Goal: Task Accomplishment & Management: Manage account settings

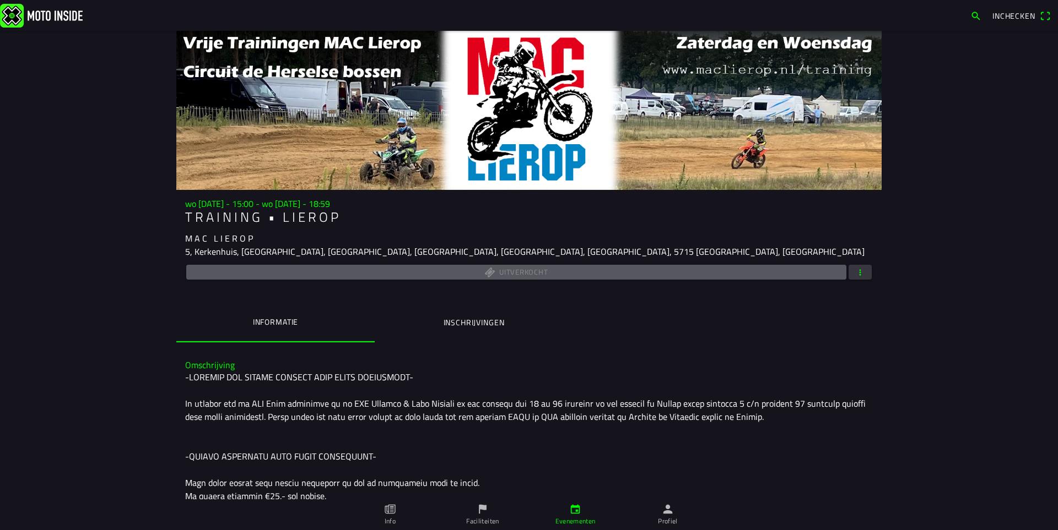
click at [456, 324] on ion-label "Inschrijvingen" at bounding box center [473, 323] width 61 height 12
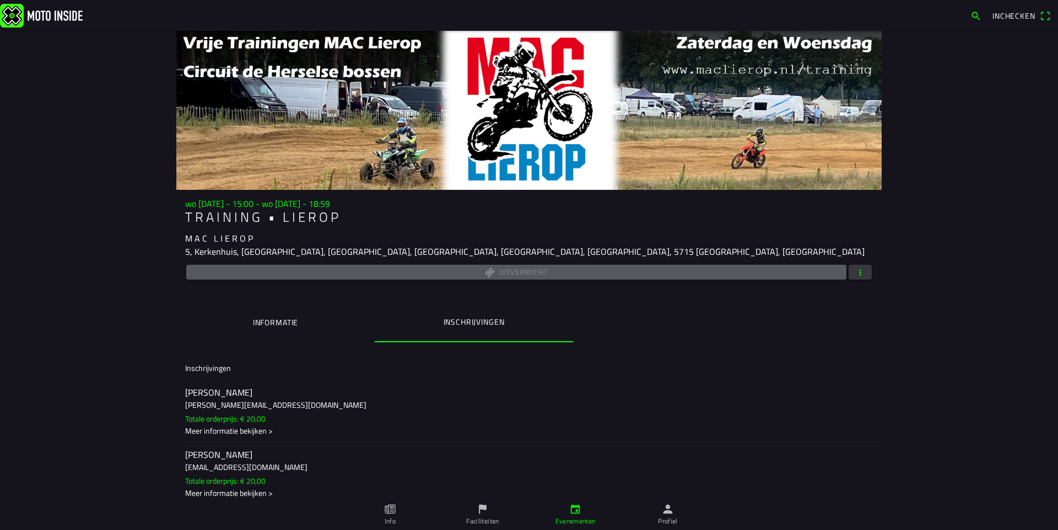
click at [855, 275] on span "button" at bounding box center [860, 272] width 10 height 15
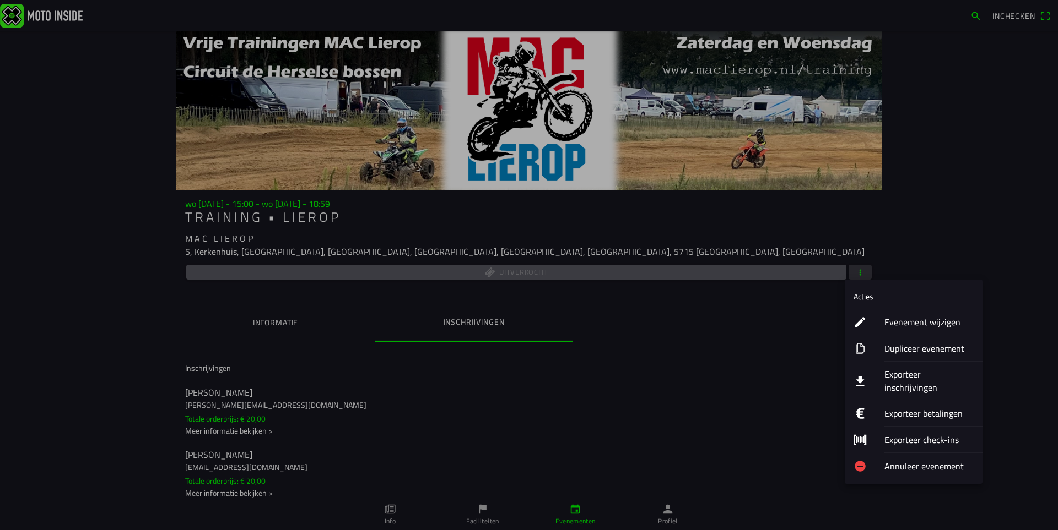
click at [908, 376] on ion-label "Exporteer inschrijvingen" at bounding box center [928, 381] width 89 height 26
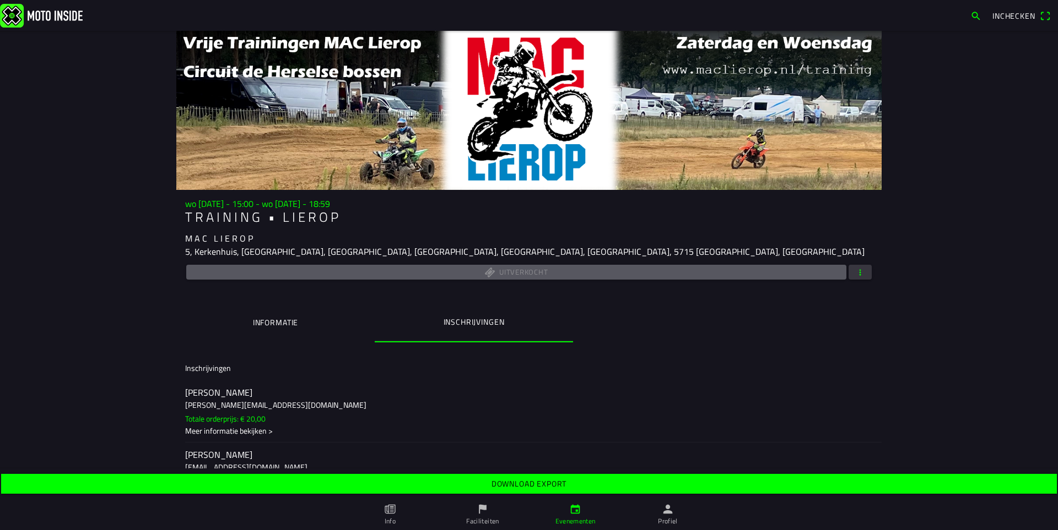
click at [0, 0] on slot "Download export" at bounding box center [0, 0] width 0 height 0
click at [860, 274] on span "button" at bounding box center [860, 272] width 10 height 15
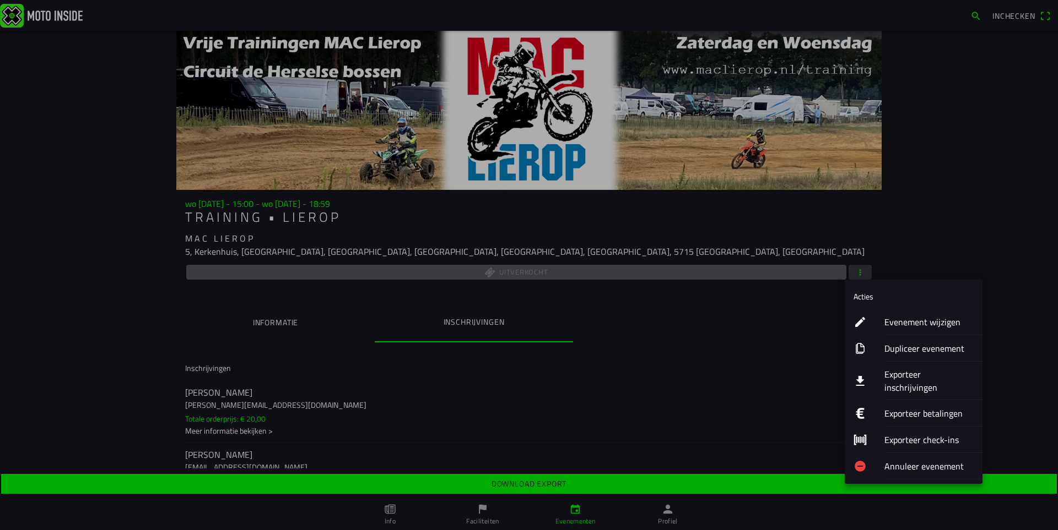
click at [917, 322] on ion-label "Evenement wijzigen" at bounding box center [928, 322] width 89 height 13
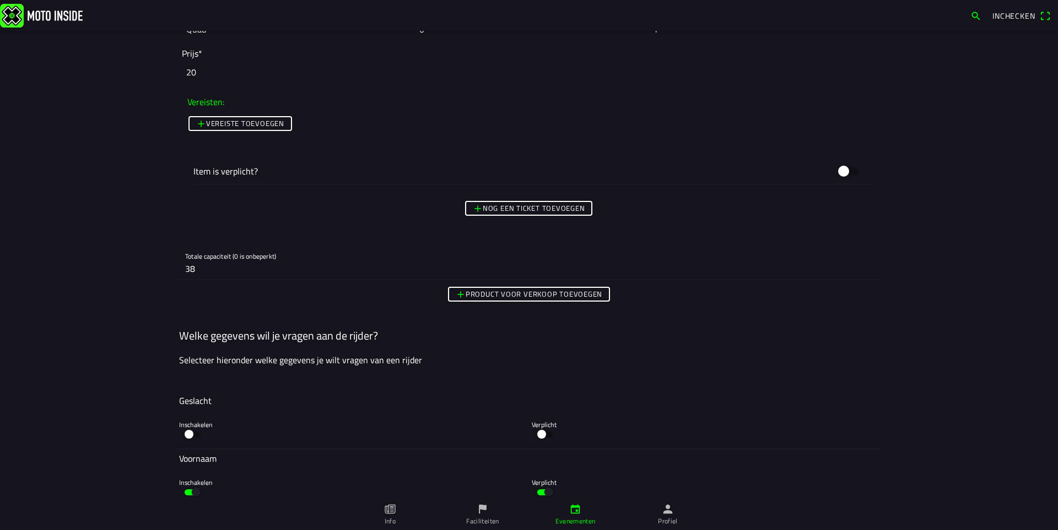
scroll to position [1983, 0]
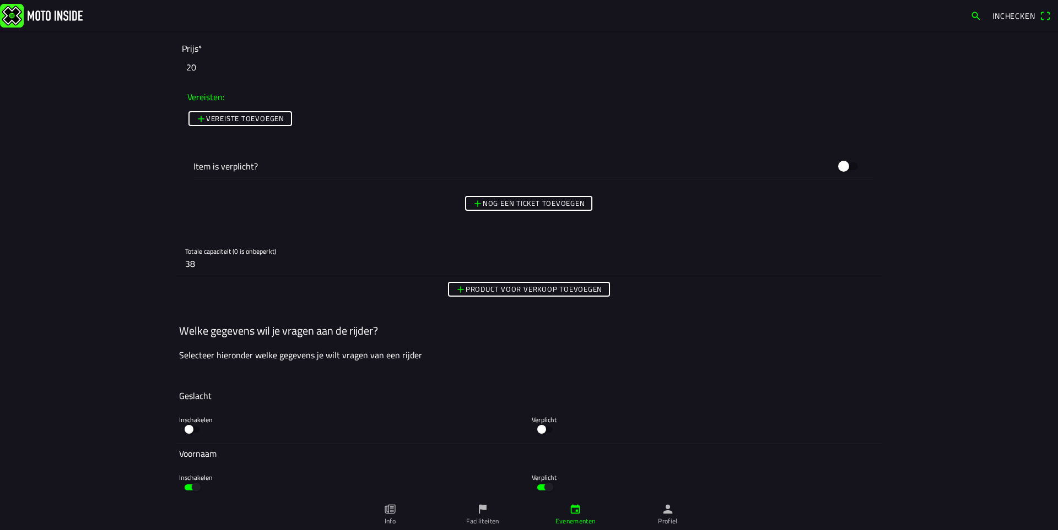
click at [211, 261] on input "38" at bounding box center [528, 264] width 687 height 22
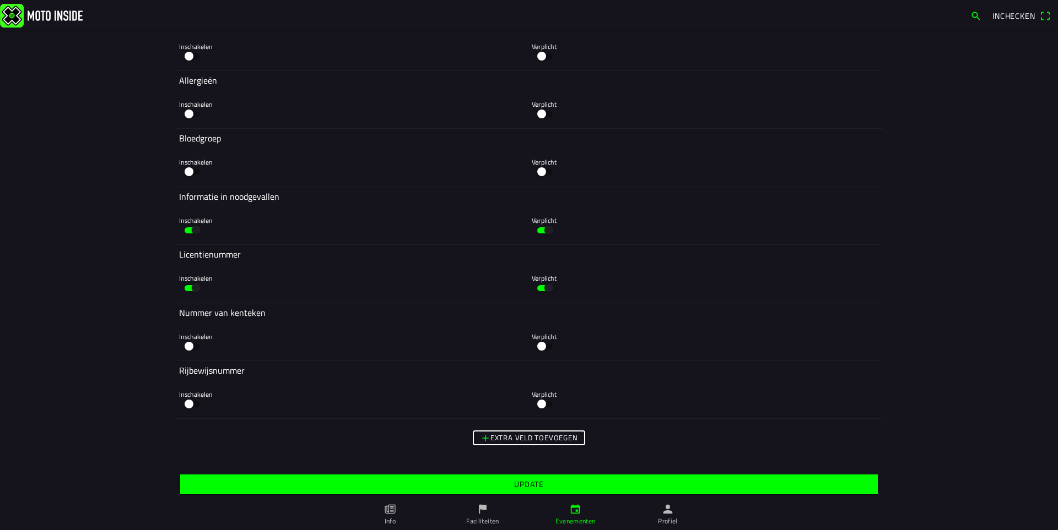
type input "40"
click at [604, 484] on span "Update" at bounding box center [528, 485] width 680 height 20
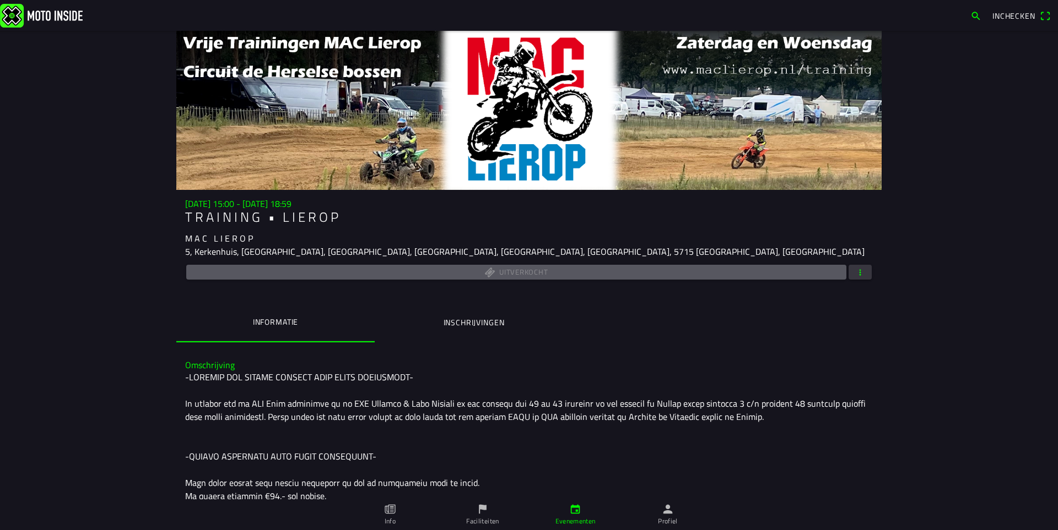
click at [859, 275] on span "button" at bounding box center [860, 272] width 10 height 15
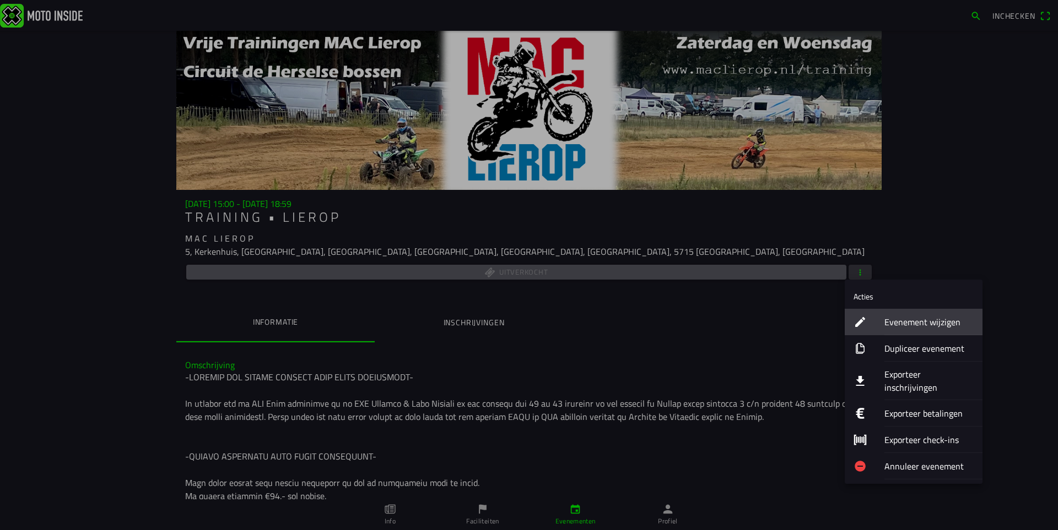
click at [892, 318] on ion-label "Evenement wijzigen" at bounding box center [928, 322] width 89 height 13
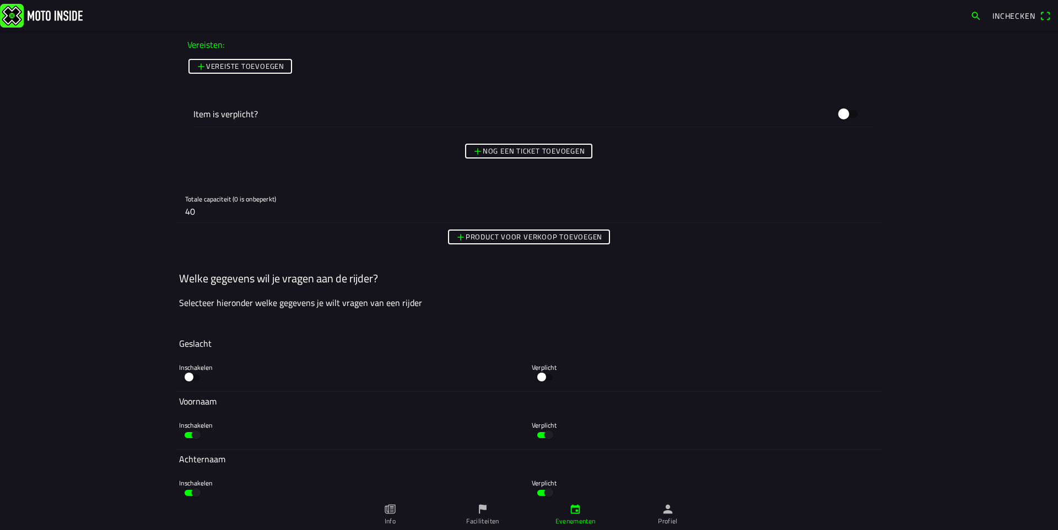
scroll to position [2038, 0]
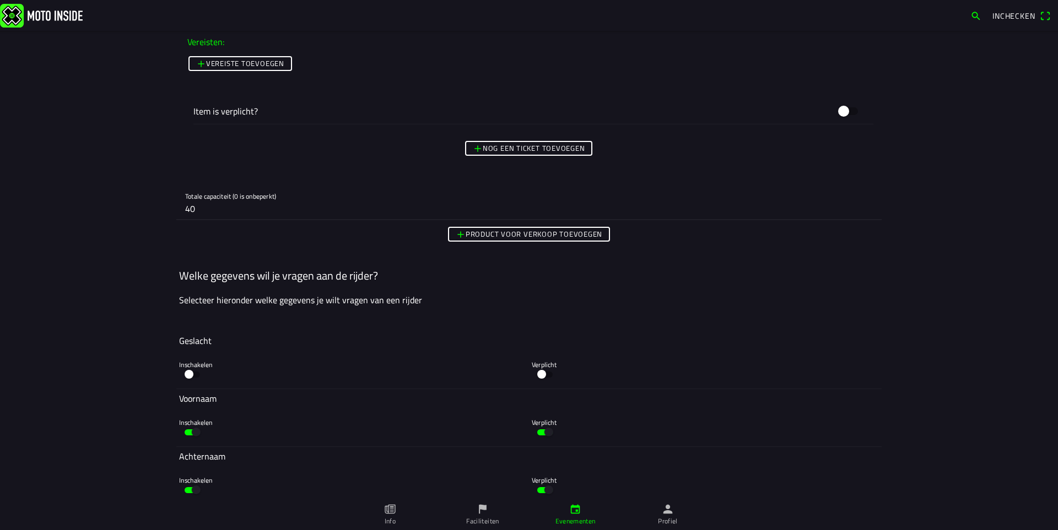
click at [218, 211] on input "40" at bounding box center [528, 209] width 687 height 22
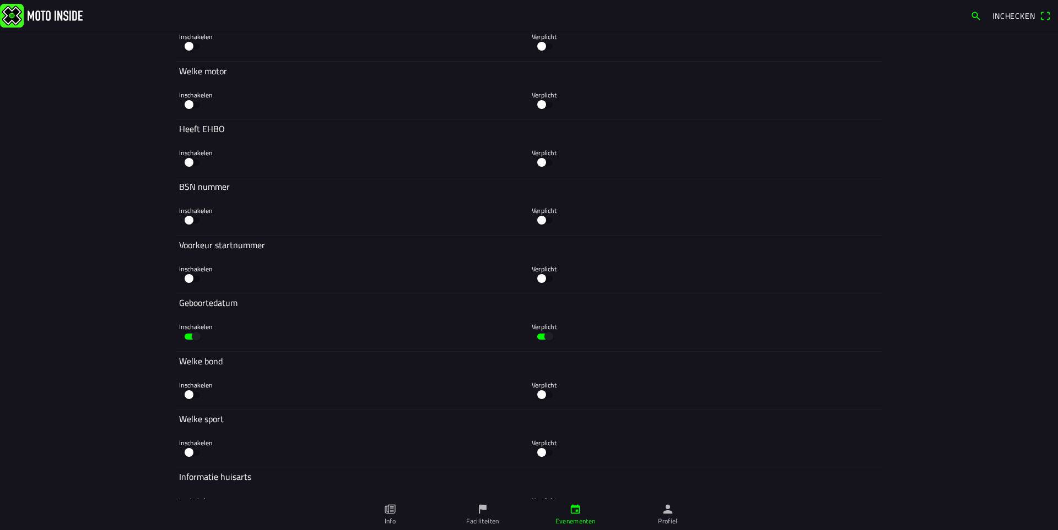
scroll to position [3285, 0]
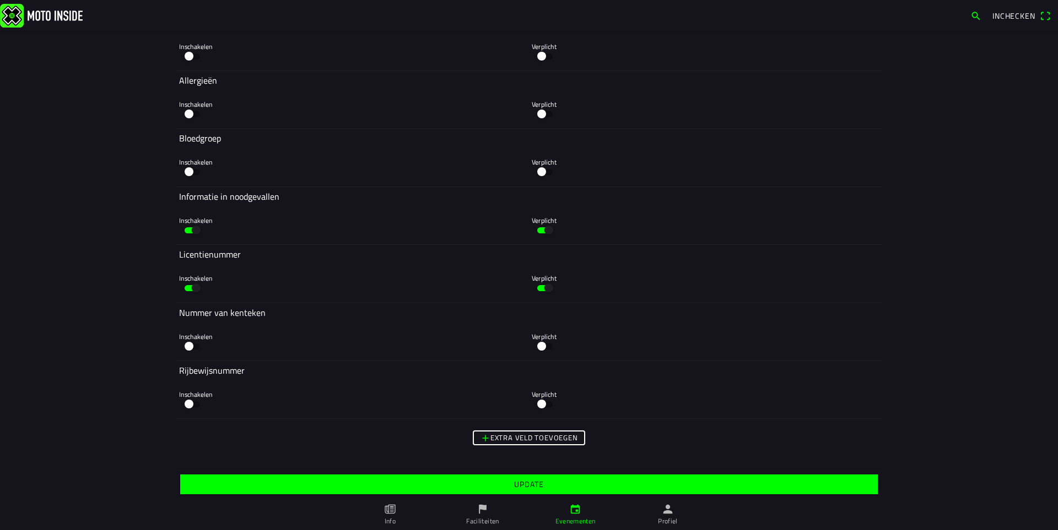
click at [0, 0] on slot "Update" at bounding box center [0, 0] width 0 height 0
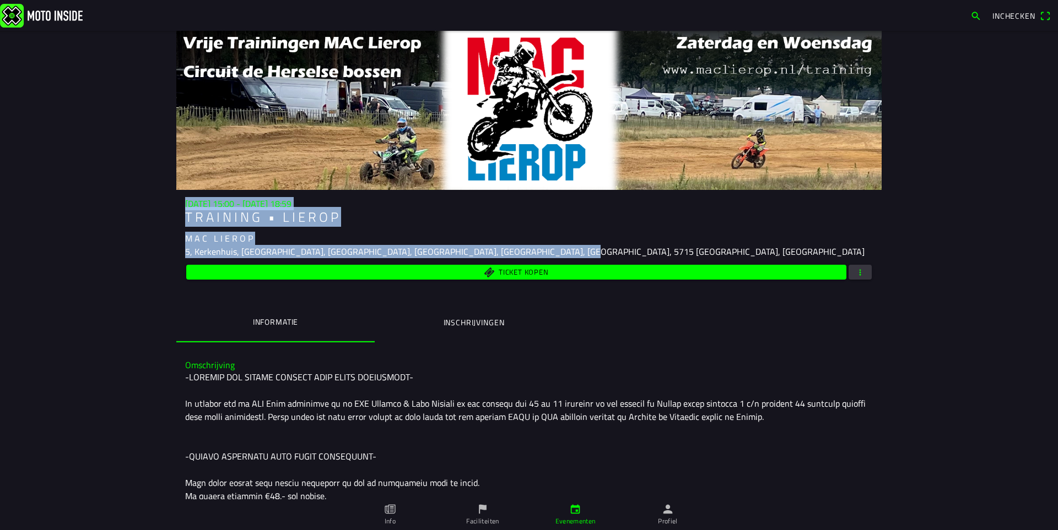
drag, startPoint x: 179, startPoint y: 209, endPoint x: 590, endPoint y: 249, distance: 413.4
click at [590, 249] on div "[DATE] 15:00 - [DATE] 18:59 T R A I N I N G • L I E R O P M A C L I E R O P 5, …" at bounding box center [528, 240] width 705 height 83
click at [583, 237] on div "M A C L I E R O P" at bounding box center [528, 238] width 687 height 13
drag, startPoint x: 196, startPoint y: 205, endPoint x: 557, endPoint y: 255, distance: 364.8
click at [557, 255] on div "[DATE] 15:00 - [DATE] 18:59 T R A I N I N G • L I E R O P M A C L I E R O P 5, …" at bounding box center [528, 240] width 705 height 83
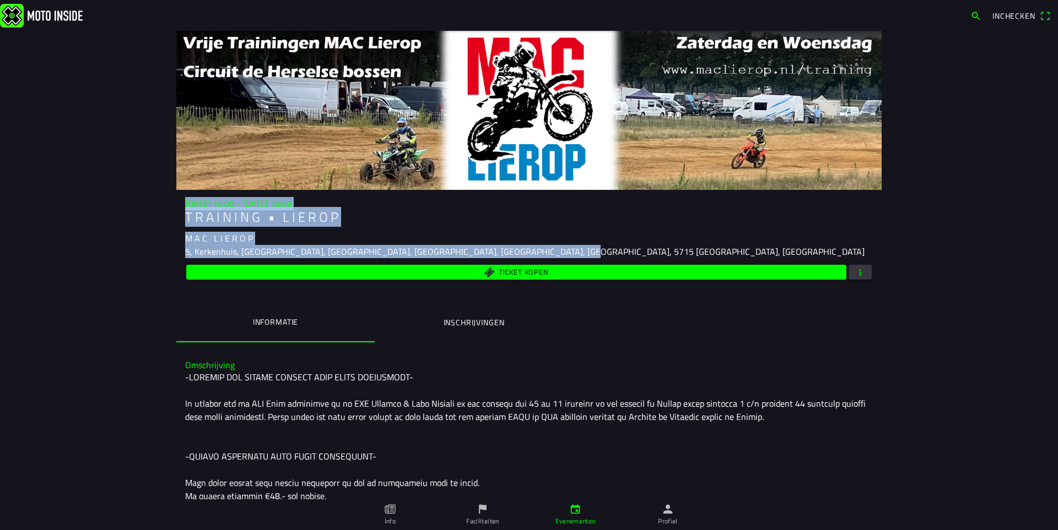
click at [488, 224] on h1 "T R A I N I N G • L I E R O P" at bounding box center [528, 217] width 687 height 16
drag, startPoint x: 285, startPoint y: 213, endPoint x: 453, endPoint y: 237, distance: 170.2
click at [402, 252] on div "wo 13 aug. - 15:00 - wo 13 aug. - 18:59 T R A I N I N G • L I E R O P M A C L I…" at bounding box center [528, 240] width 705 height 83
click at [469, 234] on div "M A C L I E R O P" at bounding box center [528, 238] width 687 height 13
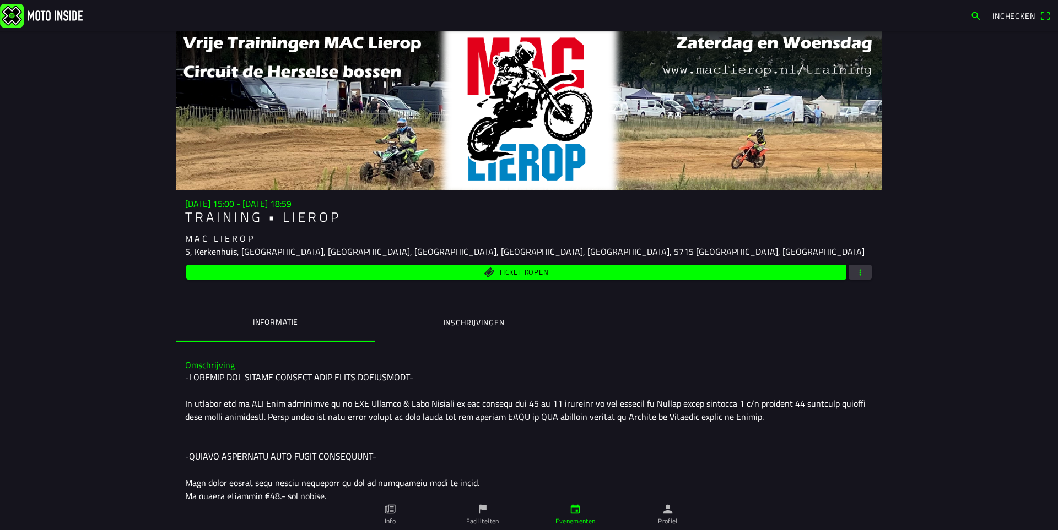
drag, startPoint x: 326, startPoint y: 218, endPoint x: 361, endPoint y: 244, distance: 43.6
click at [361, 244] on div "wo 13 aug. - 15:00 - wo 13 aug. - 18:59 T R A I N I N G • L I E R O P M A C L I…" at bounding box center [528, 240] width 705 height 83
click at [375, 234] on div "M A C L I E R O P" at bounding box center [528, 238] width 687 height 13
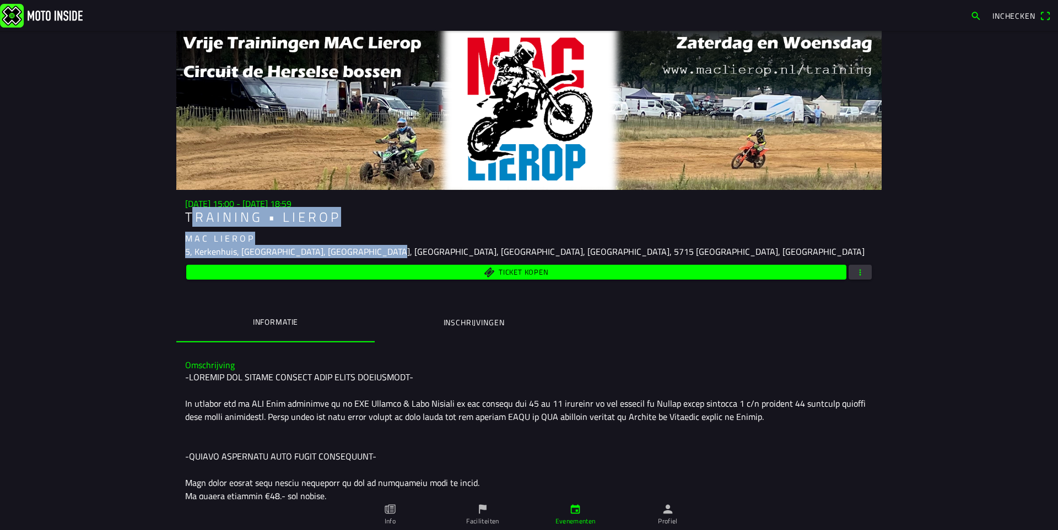
drag, startPoint x: 208, startPoint y: 213, endPoint x: 366, endPoint y: 251, distance: 162.7
click at [366, 251] on div "wo 13 aug. - 15:00 - wo 13 aug. - 18:59 T R A I N I N G • L I E R O P M A C L I…" at bounding box center [528, 240] width 705 height 83
click at [397, 223] on h1 "T R A I N I N G • L I E R O P" at bounding box center [528, 217] width 687 height 16
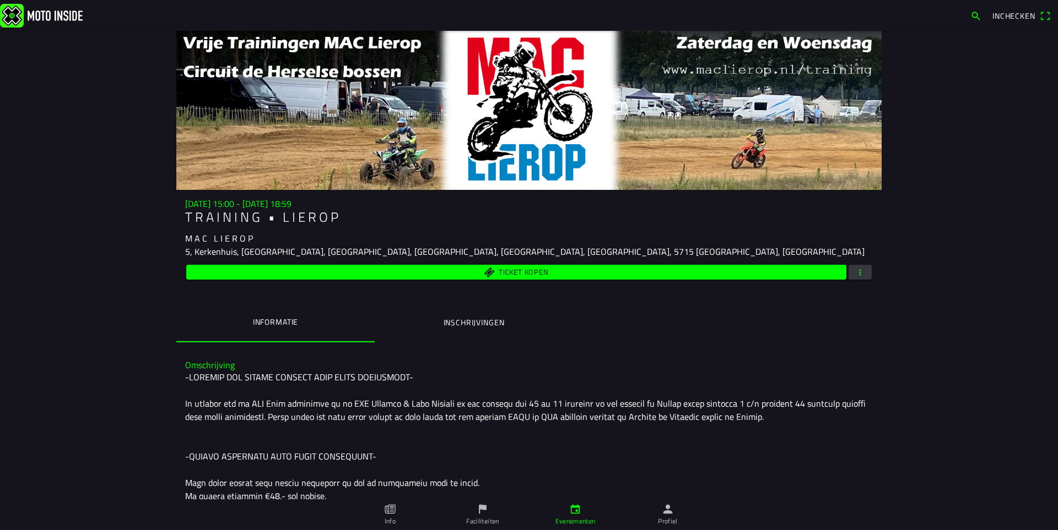
drag, startPoint x: 344, startPoint y: 88, endPoint x: 584, endPoint y: 145, distance: 247.4
click at [579, 166] on div at bounding box center [528, 110] width 705 height 159
click at [584, 144] on div at bounding box center [528, 110] width 705 height 159
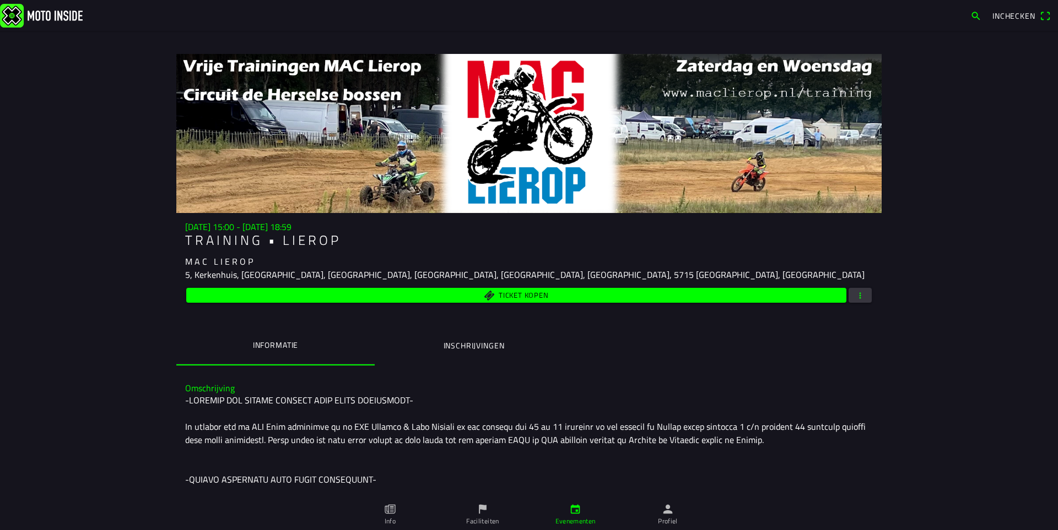
drag, startPoint x: 584, startPoint y: 132, endPoint x: 581, endPoint y: 190, distance: 58.0
click at [581, 190] on div at bounding box center [528, 133] width 705 height 159
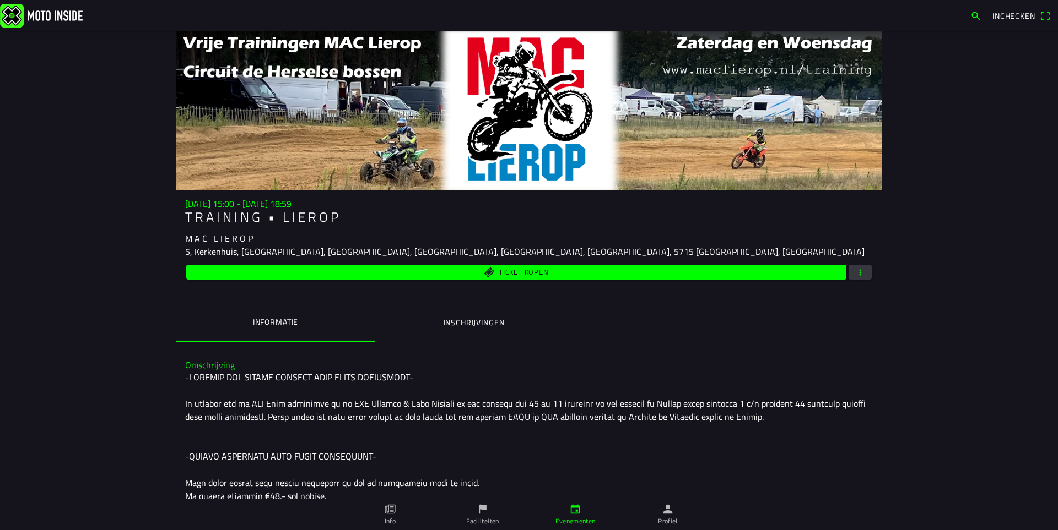
drag, startPoint x: 579, startPoint y: 174, endPoint x: 580, endPoint y: 155, distance: 18.7
click at [578, 227] on div "wo 13 aug. - 15:00 - wo 13 aug. - 18:59 T R A I N I N G • L I E R O P M A C L I…" at bounding box center [528, 488] width 705 height 915
click at [582, 135] on div at bounding box center [528, 110] width 705 height 159
drag, startPoint x: 620, startPoint y: 129, endPoint x: 619, endPoint y: 221, distance: 92.0
click at [619, 221] on div "wo 13 aug. - 15:00 - wo 13 aug. - 18:59 T R A I N I N G • L I E R O P M A C L I…" at bounding box center [528, 488] width 705 height 915
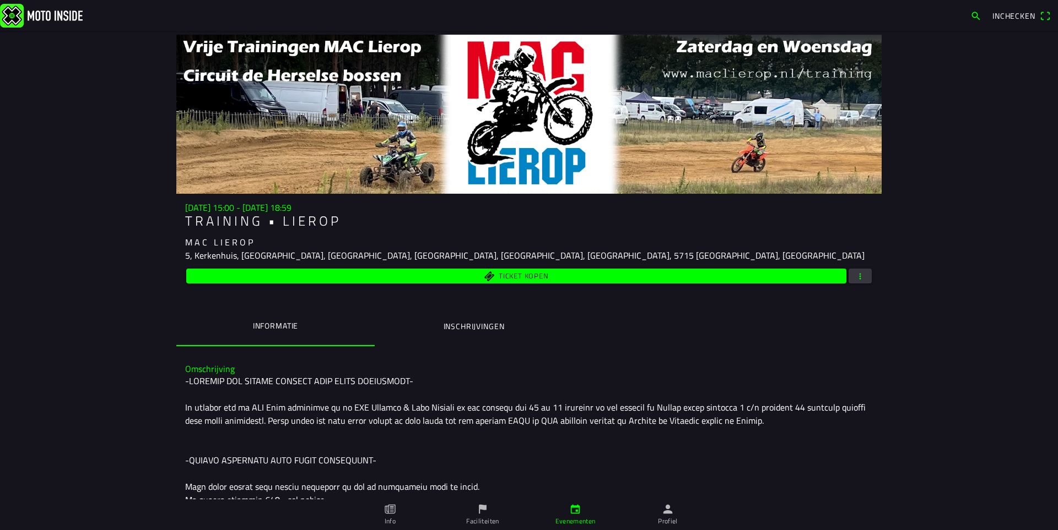
drag, startPoint x: 662, startPoint y: 118, endPoint x: 663, endPoint y: 127, distance: 8.3
click at [663, 127] on div at bounding box center [528, 114] width 705 height 159
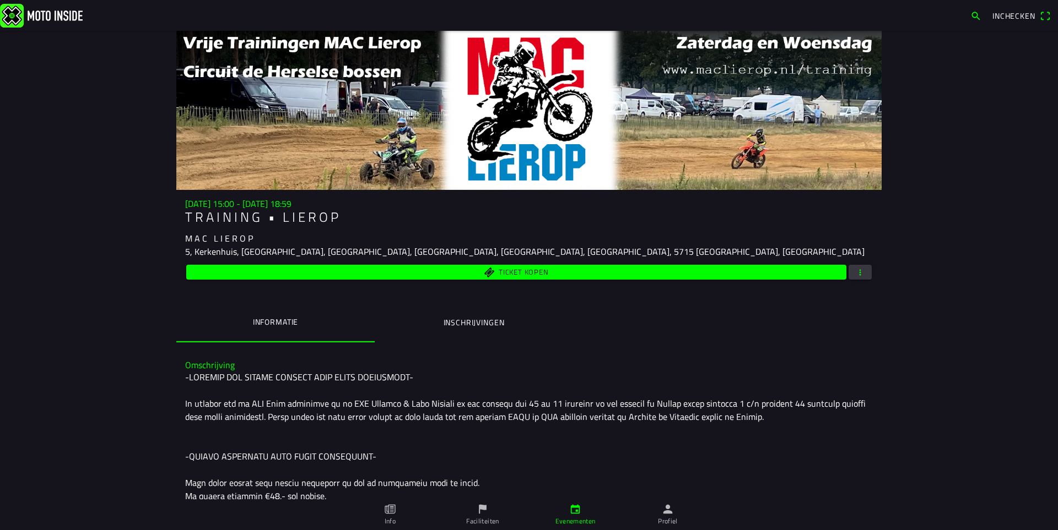
click at [864, 269] on button "button" at bounding box center [859, 272] width 23 height 15
click at [924, 238] on ion-backdrop at bounding box center [529, 265] width 1058 height 530
click at [855, 273] on span "button" at bounding box center [860, 272] width 10 height 15
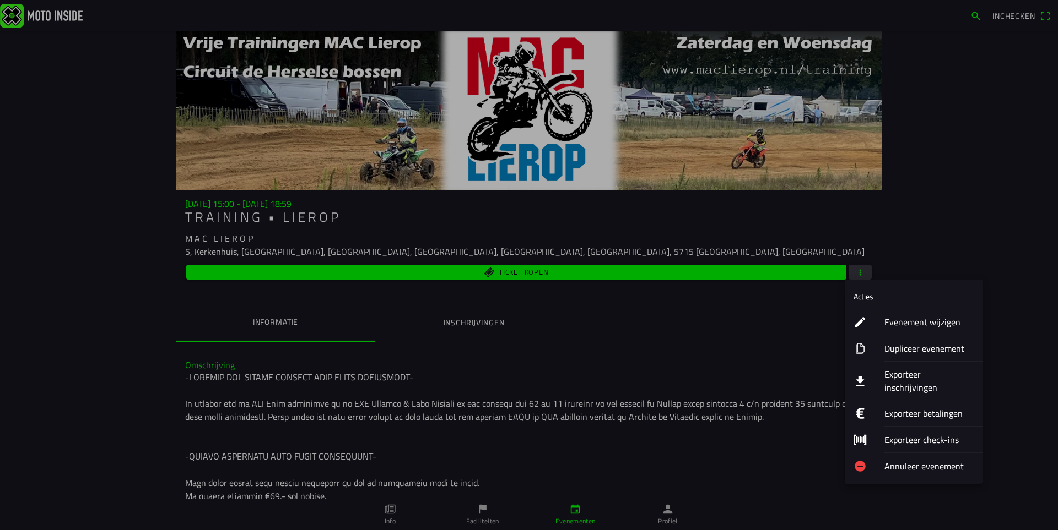
click at [917, 376] on ion-label "Exporteer inschrijvingen" at bounding box center [928, 381] width 89 height 26
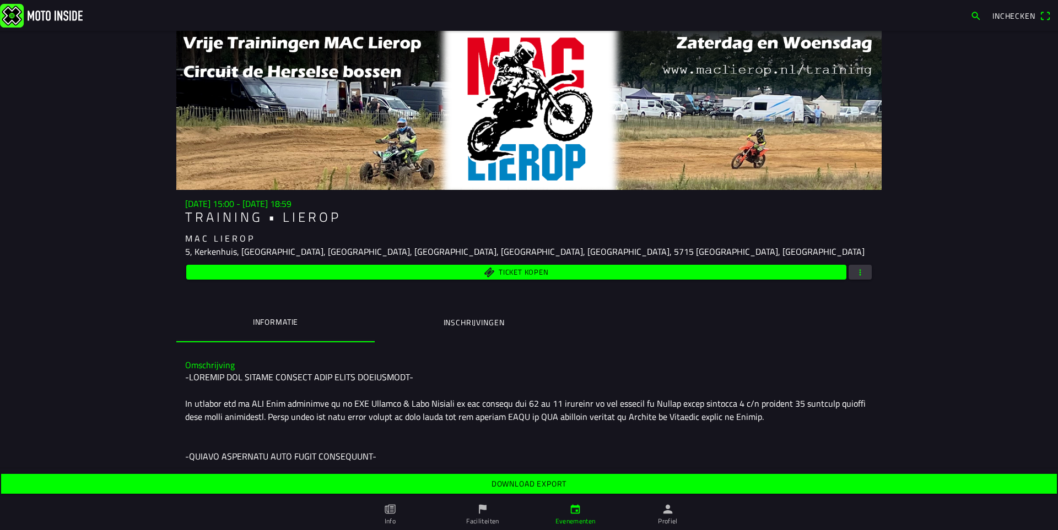
click at [0, 0] on slot "Download export" at bounding box center [0, 0] width 0 height 0
click at [855, 272] on span "button" at bounding box center [860, 272] width 10 height 15
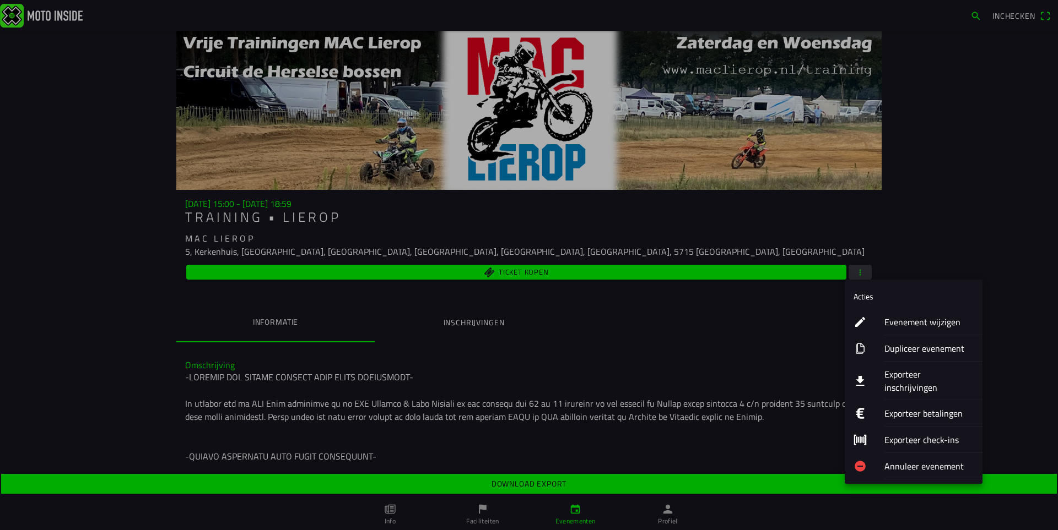
click at [915, 377] on ion-label "Exporteer inschrijvingen" at bounding box center [928, 381] width 89 height 26
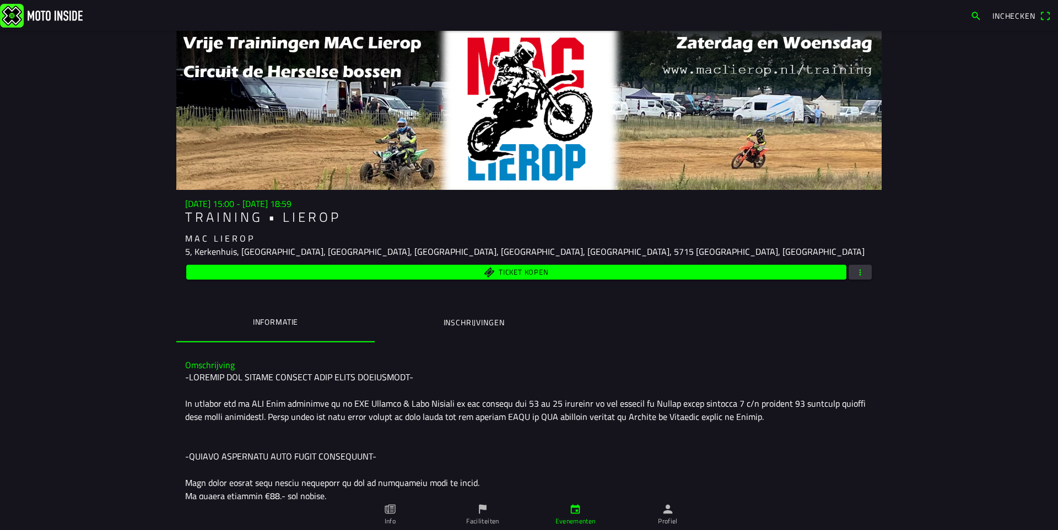
click at [858, 273] on span "button" at bounding box center [860, 272] width 10 height 15
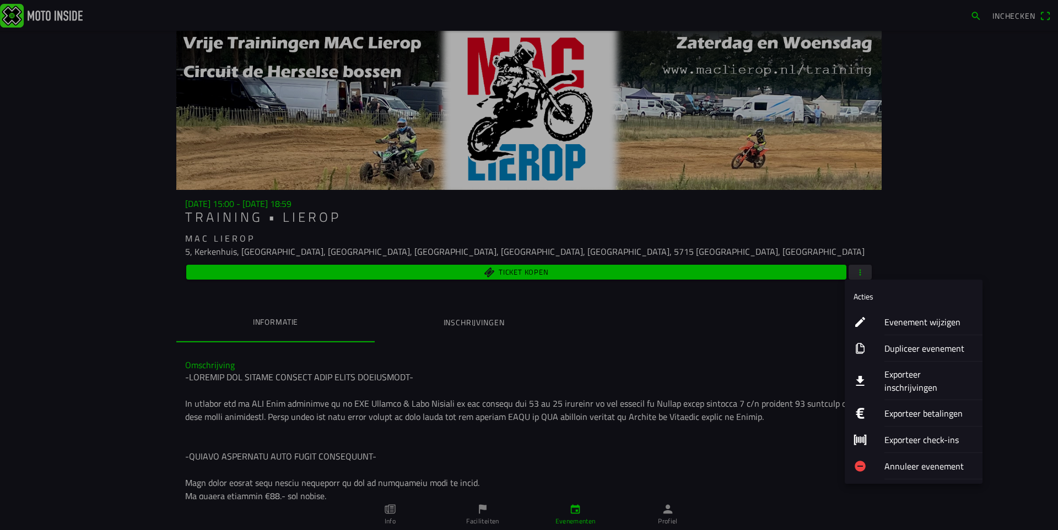
click at [910, 372] on ion-label "Exporteer inschrijvingen" at bounding box center [928, 381] width 89 height 26
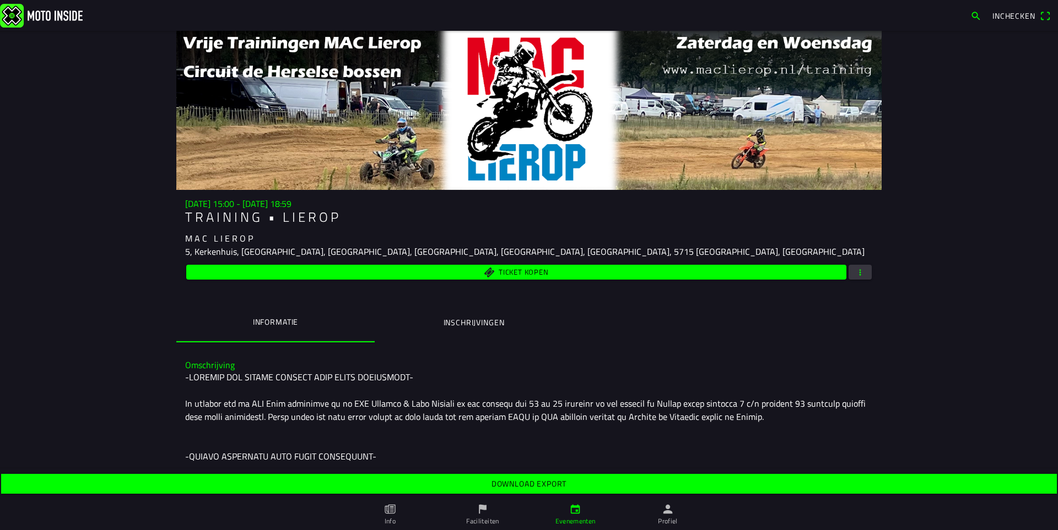
click at [0, 0] on slot "Download export" at bounding box center [0, 0] width 0 height 0
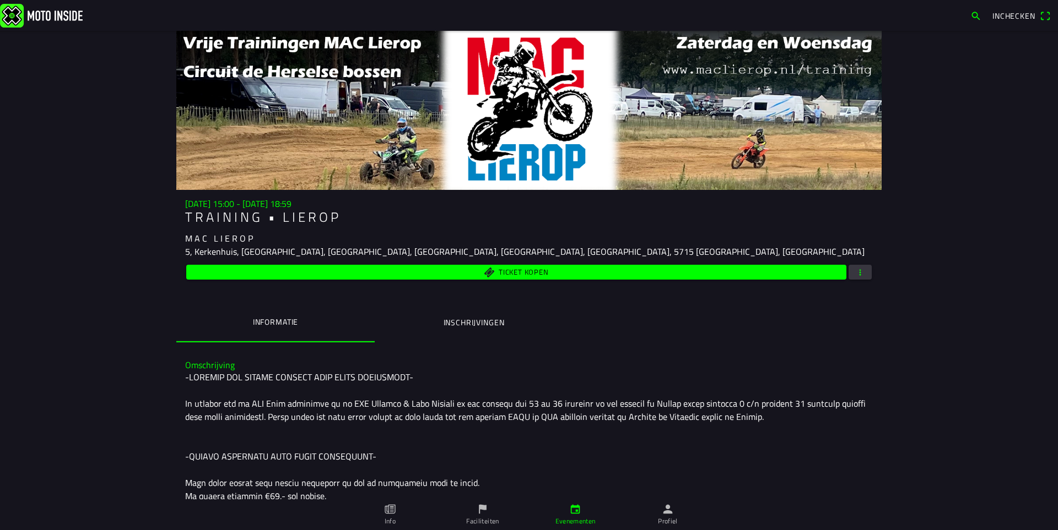
click at [855, 274] on span "button" at bounding box center [860, 272] width 10 height 15
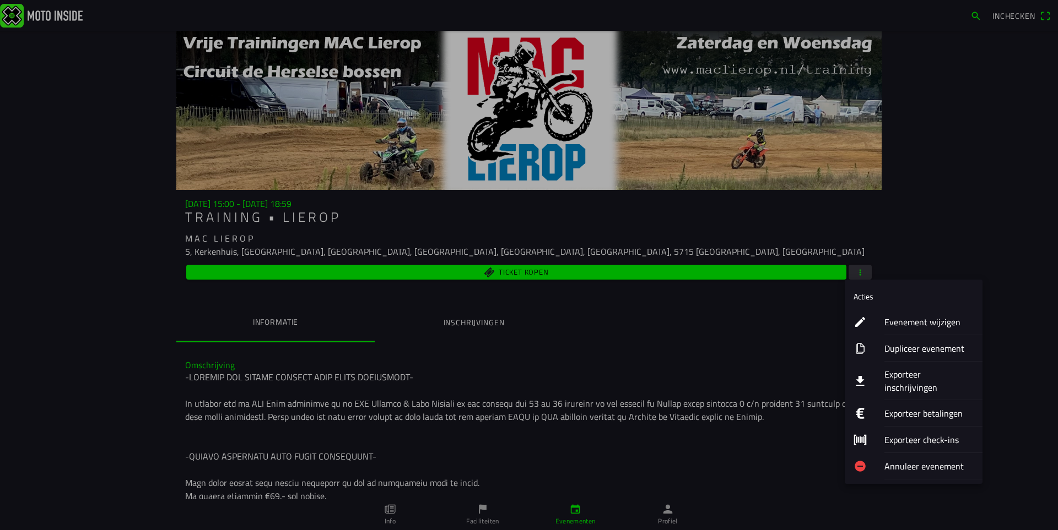
click at [912, 377] on ion-label "Exporteer inschrijvingen" at bounding box center [928, 381] width 89 height 26
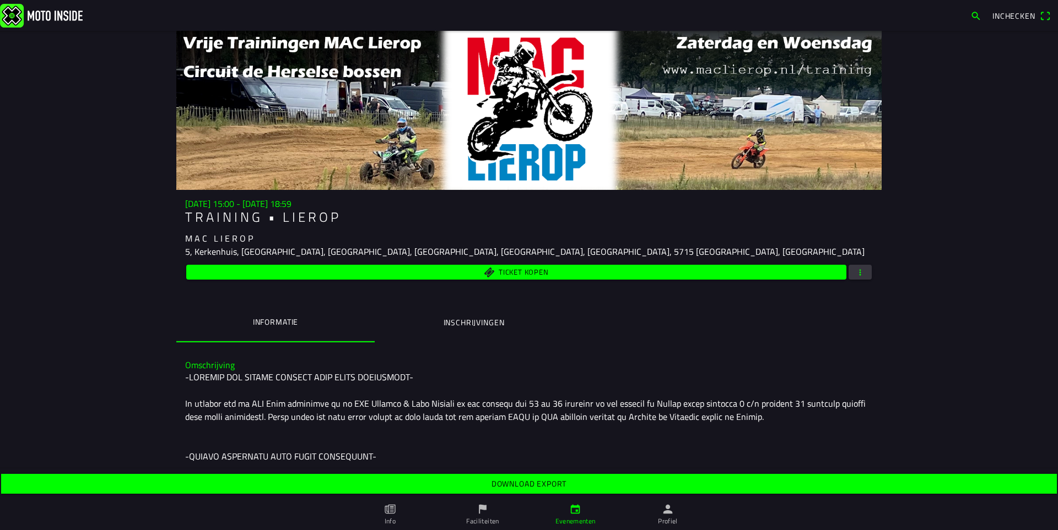
click at [0, 0] on slot "Download export" at bounding box center [0, 0] width 0 height 0
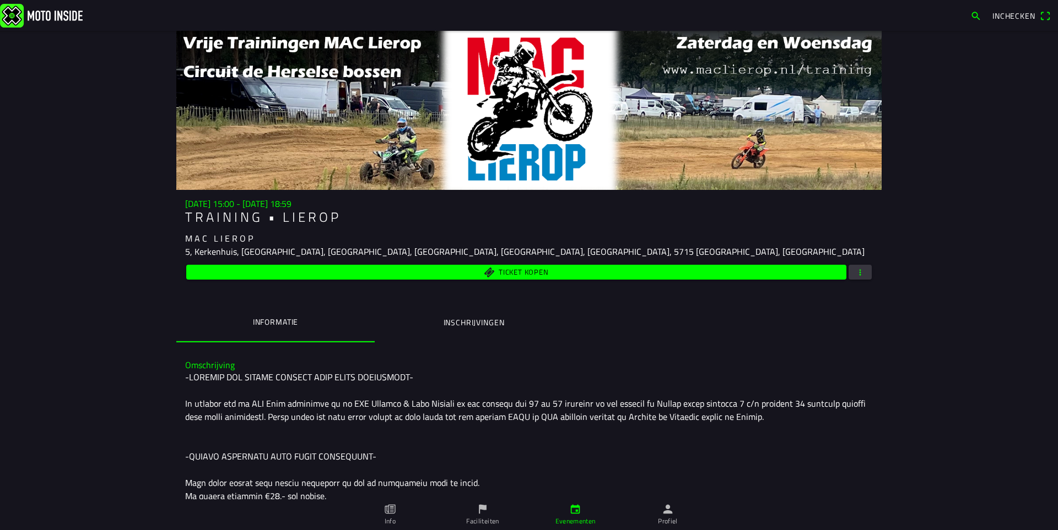
click at [855, 273] on span "button" at bounding box center [860, 272] width 10 height 15
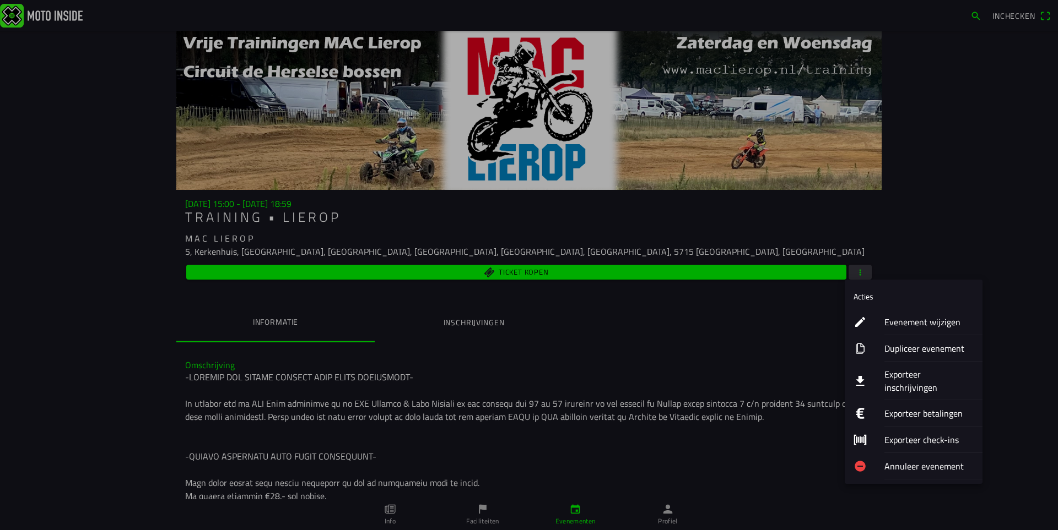
click at [892, 371] on ion-label "Exporteer inschrijvingen" at bounding box center [928, 381] width 89 height 26
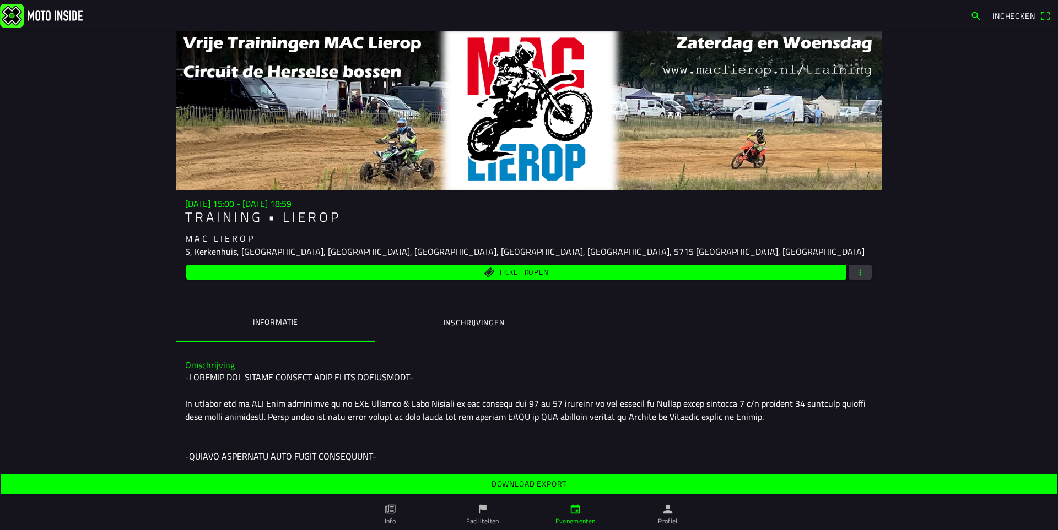
click at [0, 0] on slot "Download export" at bounding box center [0, 0] width 0 height 0
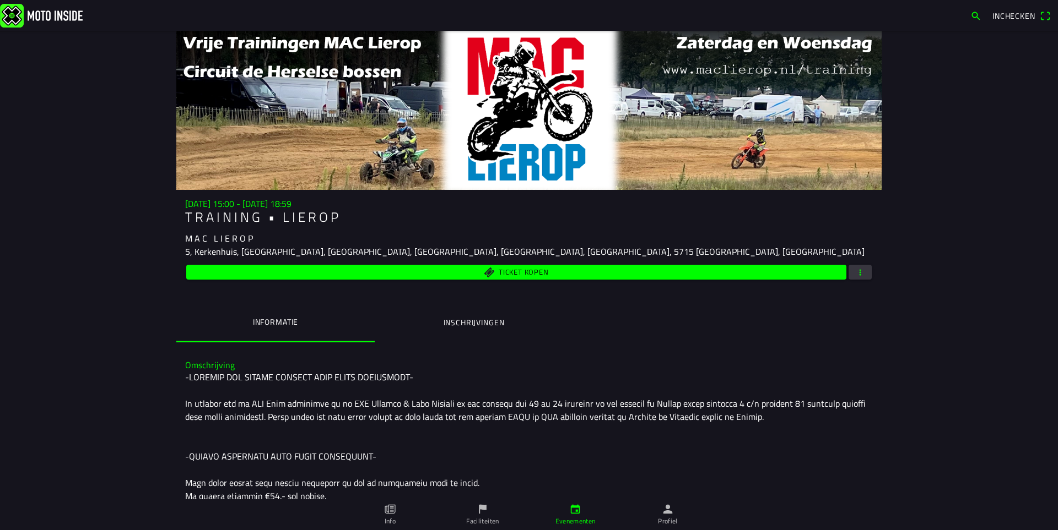
click at [855, 268] on span "button" at bounding box center [860, 272] width 10 height 15
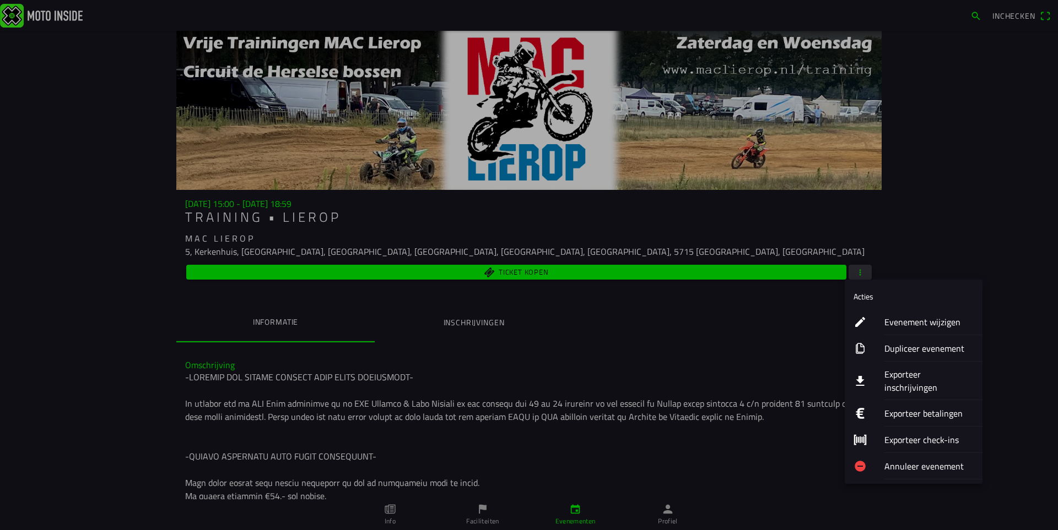
click at [891, 378] on ion-label "Exporteer inschrijvingen" at bounding box center [928, 381] width 89 height 26
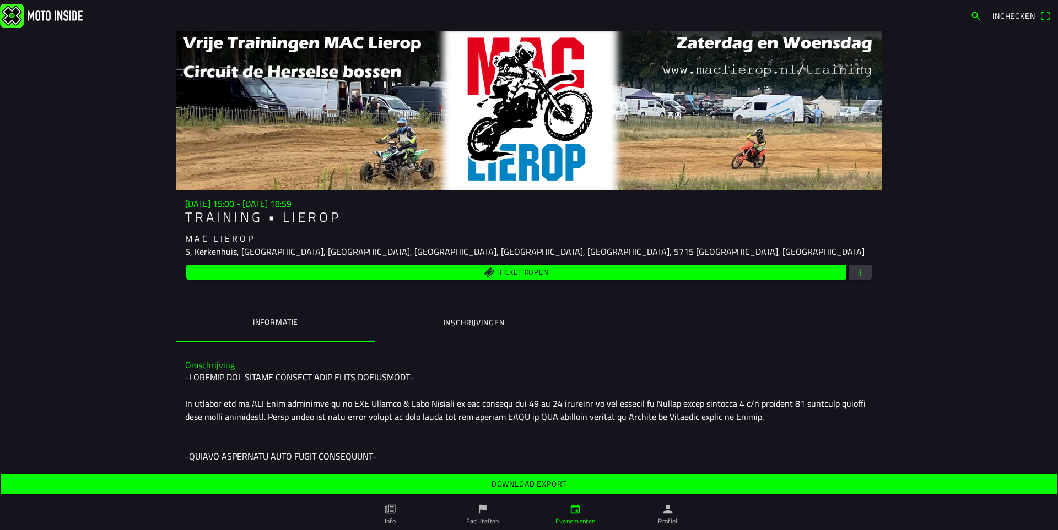
click at [0, 0] on slot "Download export" at bounding box center [0, 0] width 0 height 0
